Goal: Navigation & Orientation: Find specific page/section

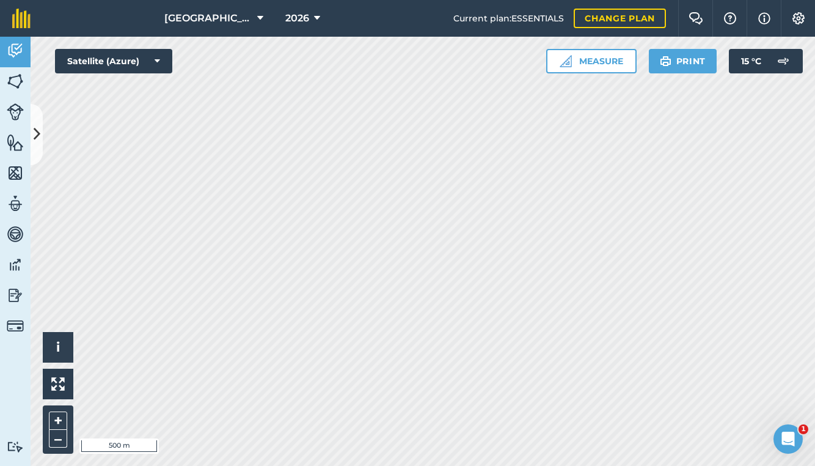
click at [20, 54] on img at bounding box center [15, 51] width 17 height 18
click at [37, 125] on icon at bounding box center [37, 133] width 7 height 21
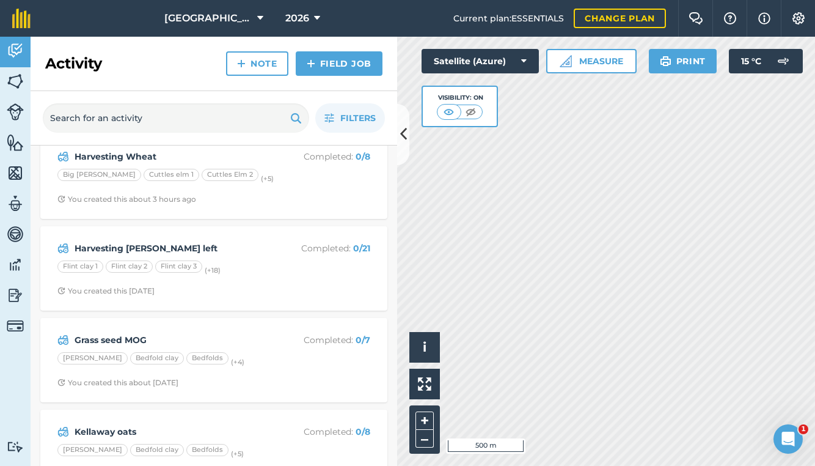
scroll to position [19, 0]
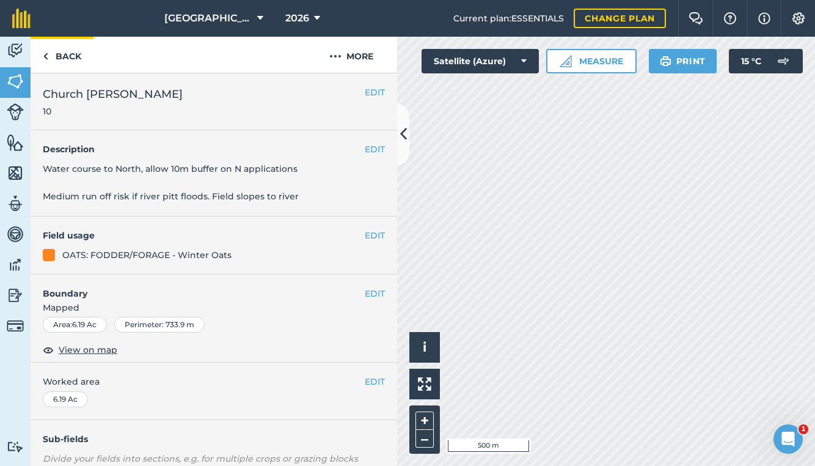
click at [77, 64] on link "Back" at bounding box center [62, 55] width 63 height 36
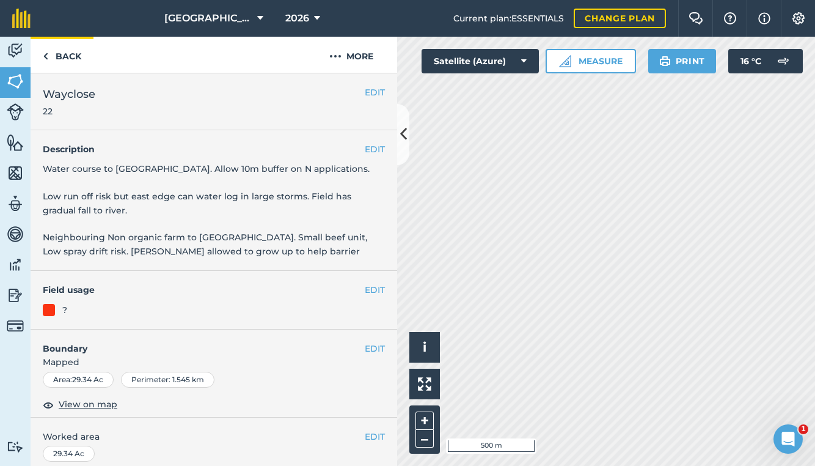
click at [73, 62] on link "Back" at bounding box center [62, 55] width 63 height 36
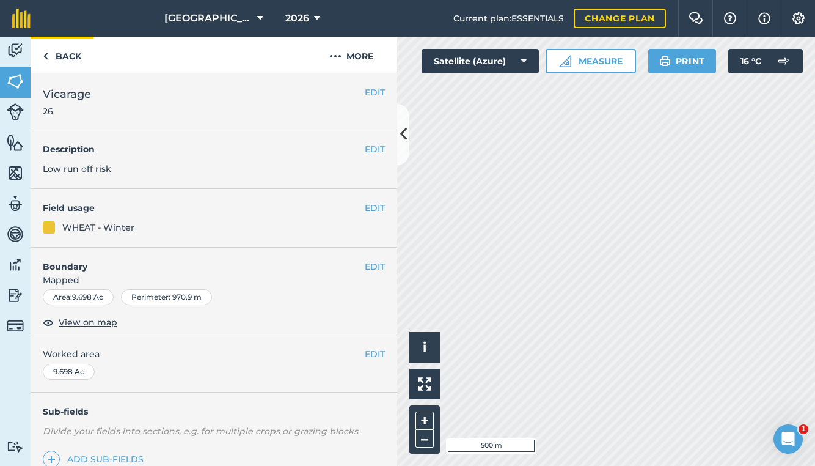
click at [73, 51] on link "Back" at bounding box center [62, 55] width 63 height 36
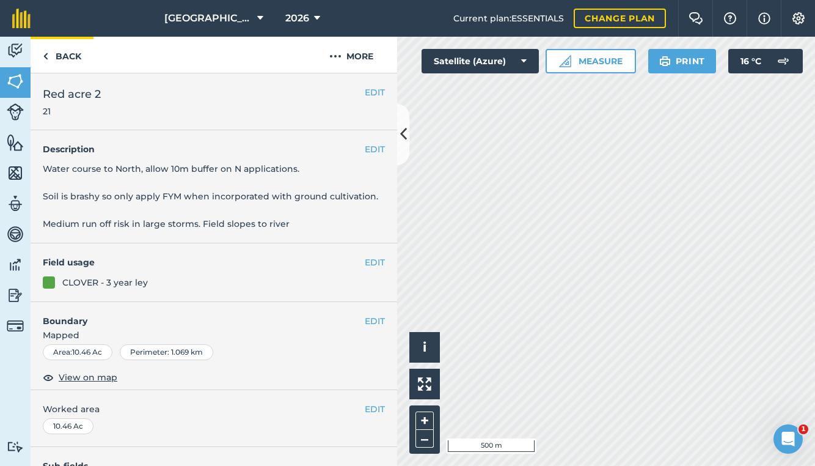
scroll to position [-1, 0]
click at [84, 53] on link "Back" at bounding box center [62, 55] width 63 height 36
